Goal: Task Accomplishment & Management: Use online tool/utility

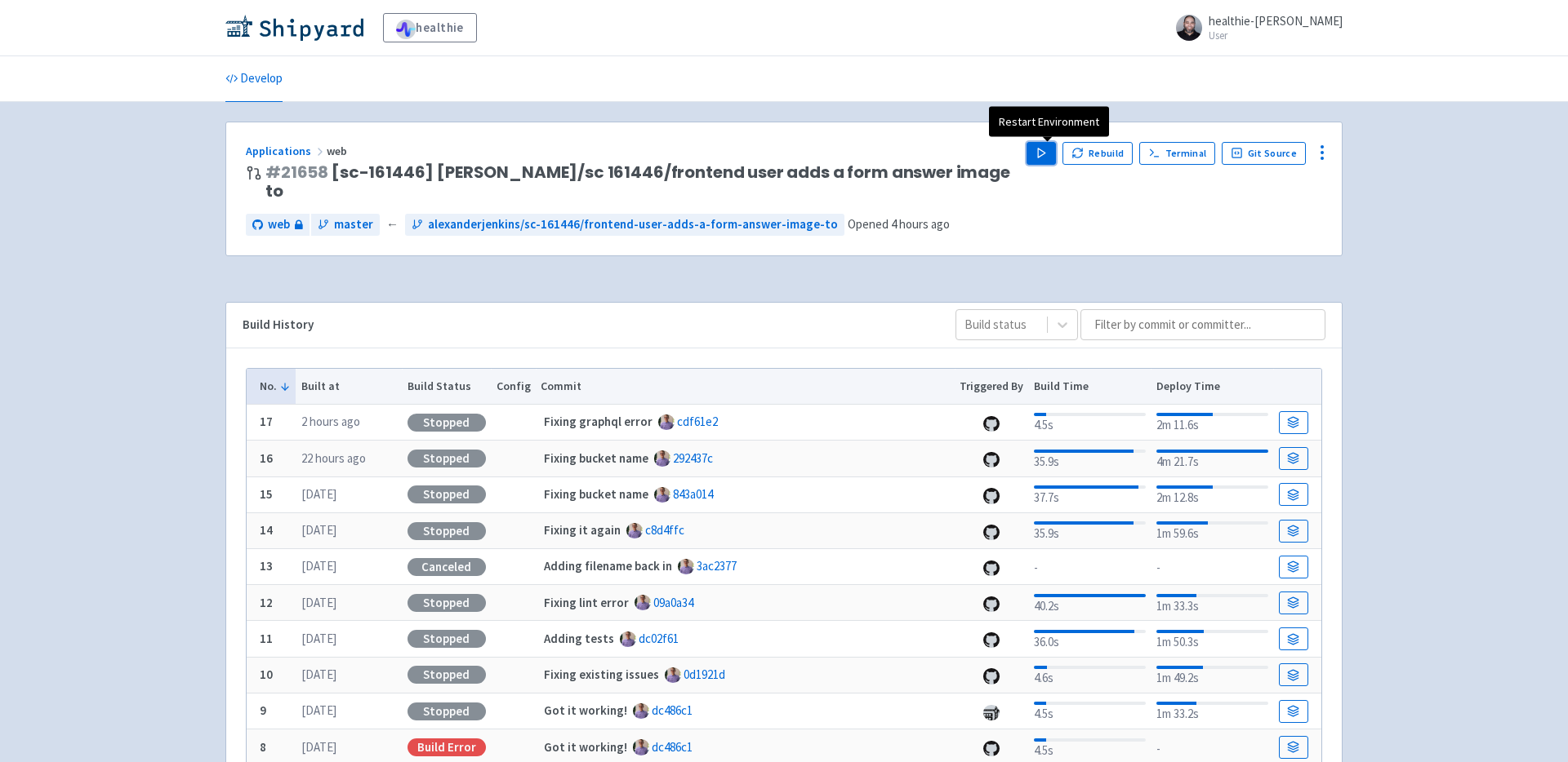
click at [1041, 158] on icon "button" at bounding box center [1041, 153] width 13 height 13
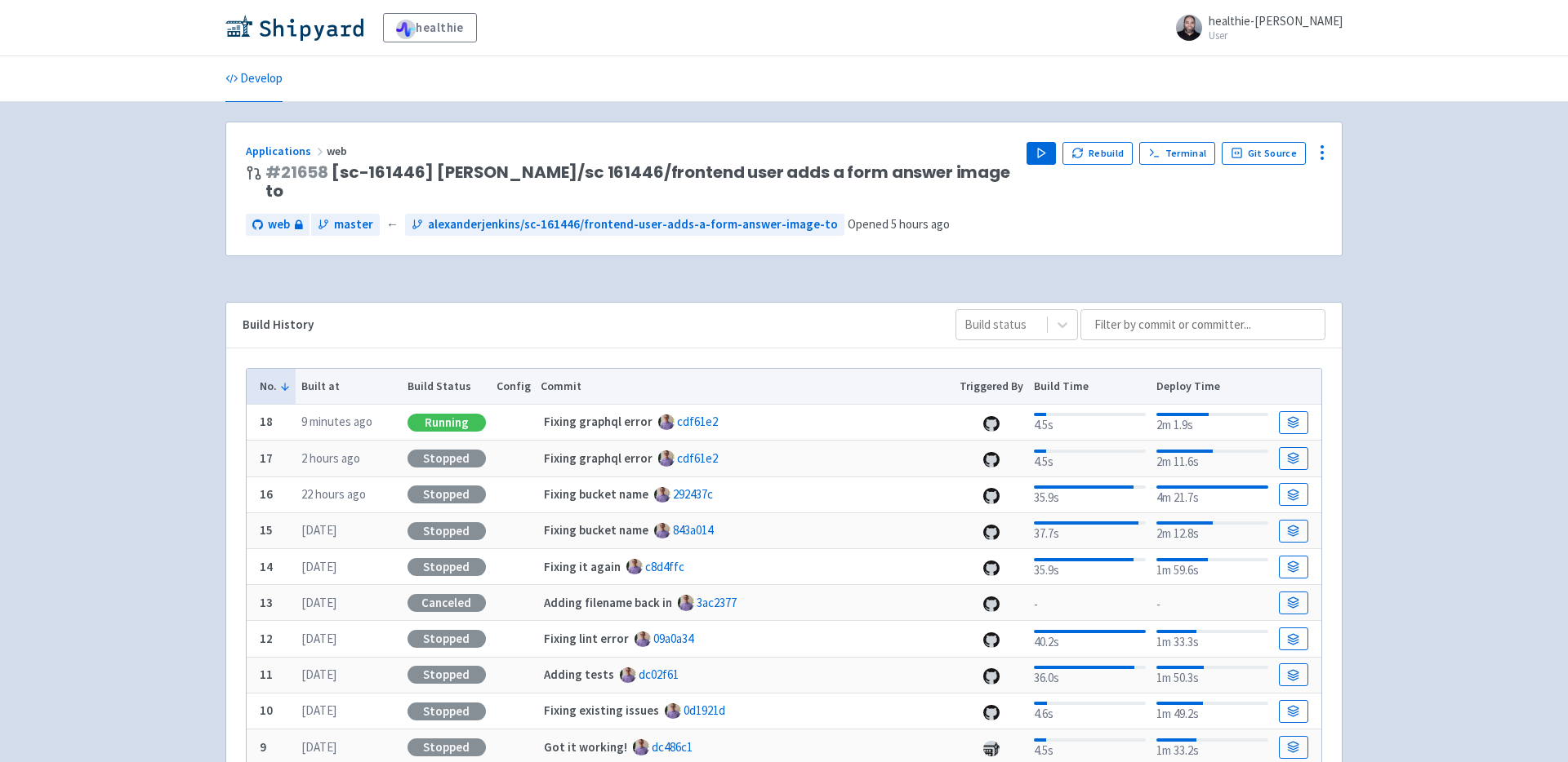
click at [993, 233] on div "web master ← [PERSON_NAME]/sc-161446/frontend-user-adds-a-form-answer-image-to …" at bounding box center [783, 225] width 1076 height 22
click at [1012, 219] on div "web master ← [PERSON_NAME]/sc-161446/frontend-user-adds-a-form-answer-image-to …" at bounding box center [783, 225] width 1076 height 22
click at [984, 156] on span "Visit" at bounding box center [975, 153] width 22 height 13
